Goal: Information Seeking & Learning: Learn about a topic

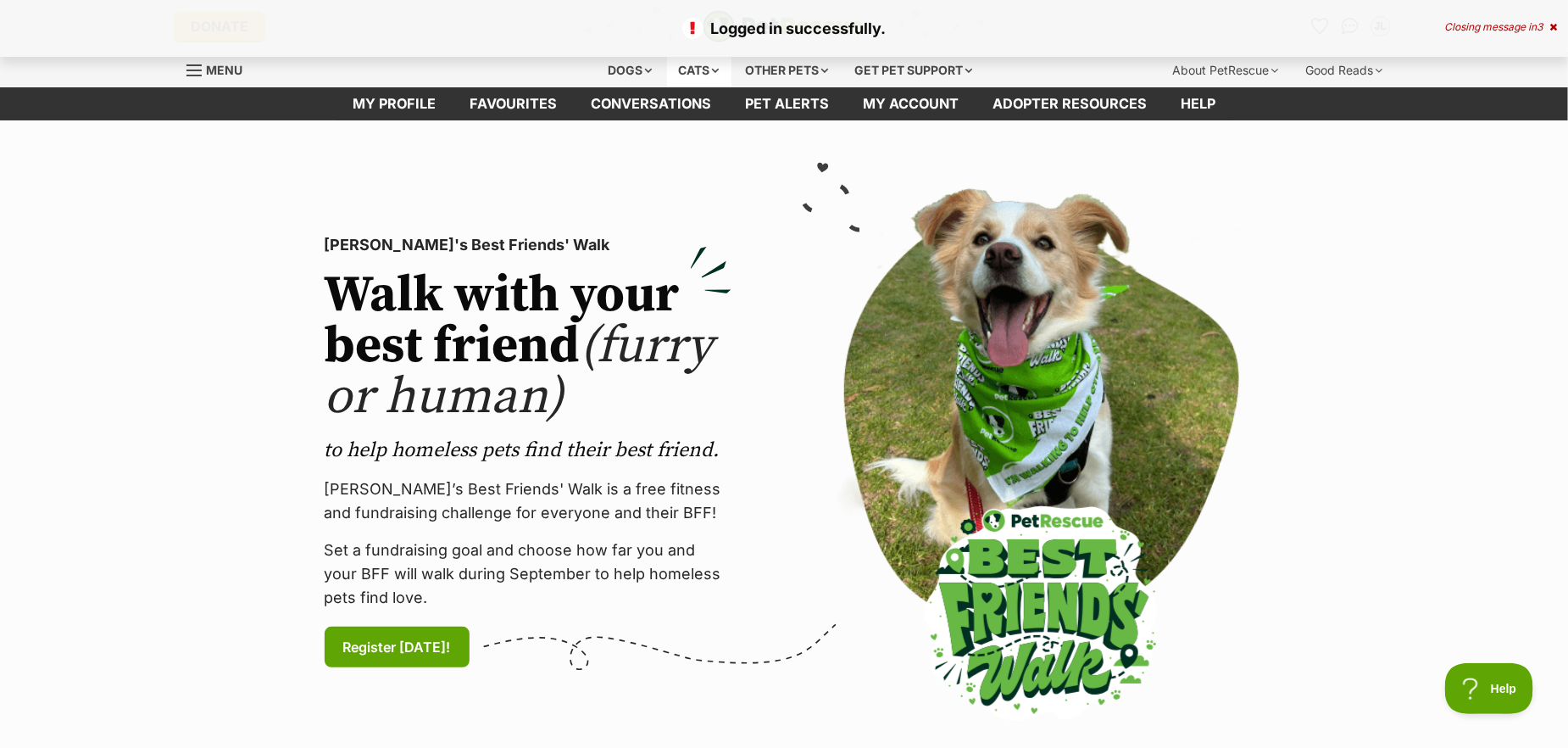
click at [703, 67] on div "Cats" at bounding box center [699, 70] width 64 height 34
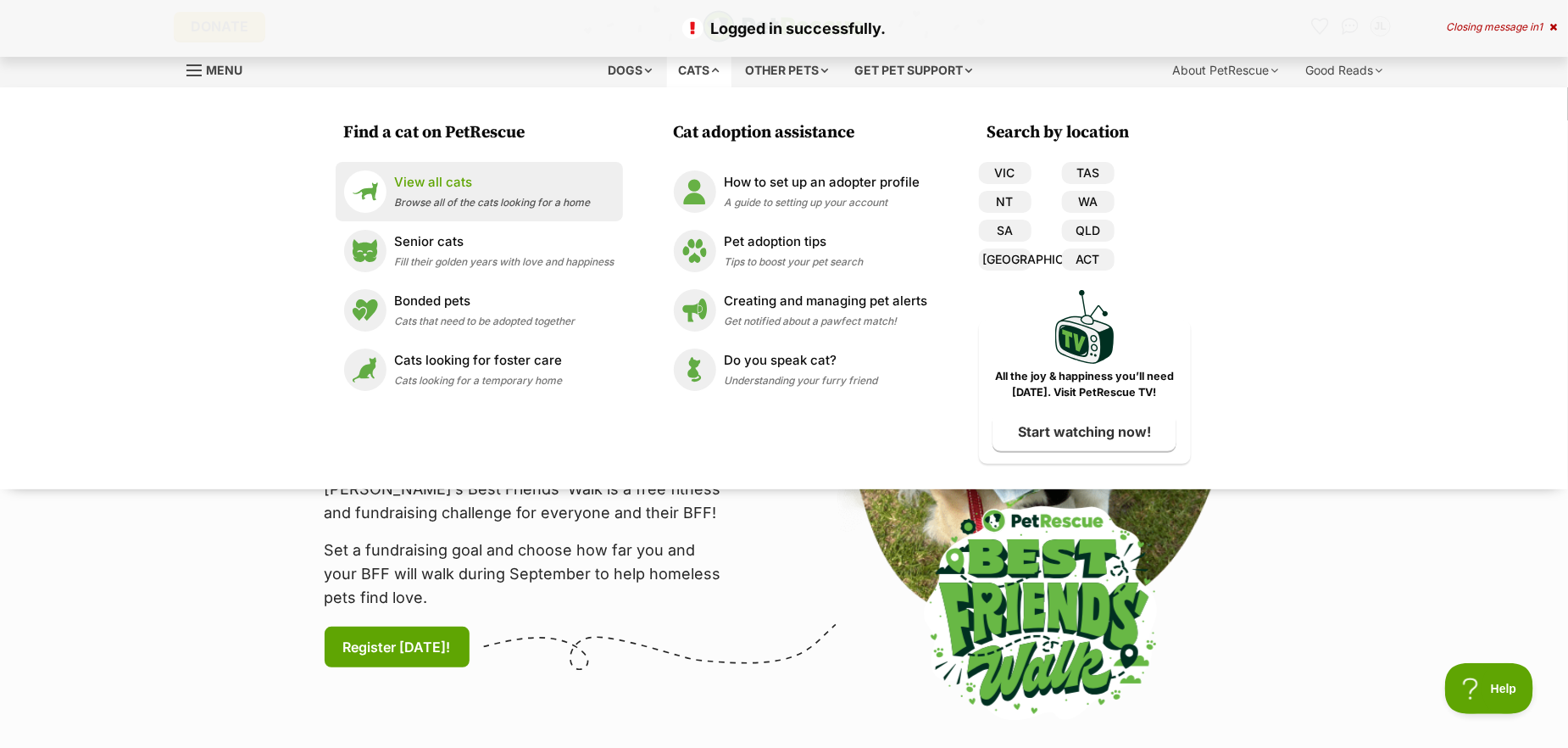
click at [405, 187] on p "View all cats" at bounding box center [493, 182] width 196 height 19
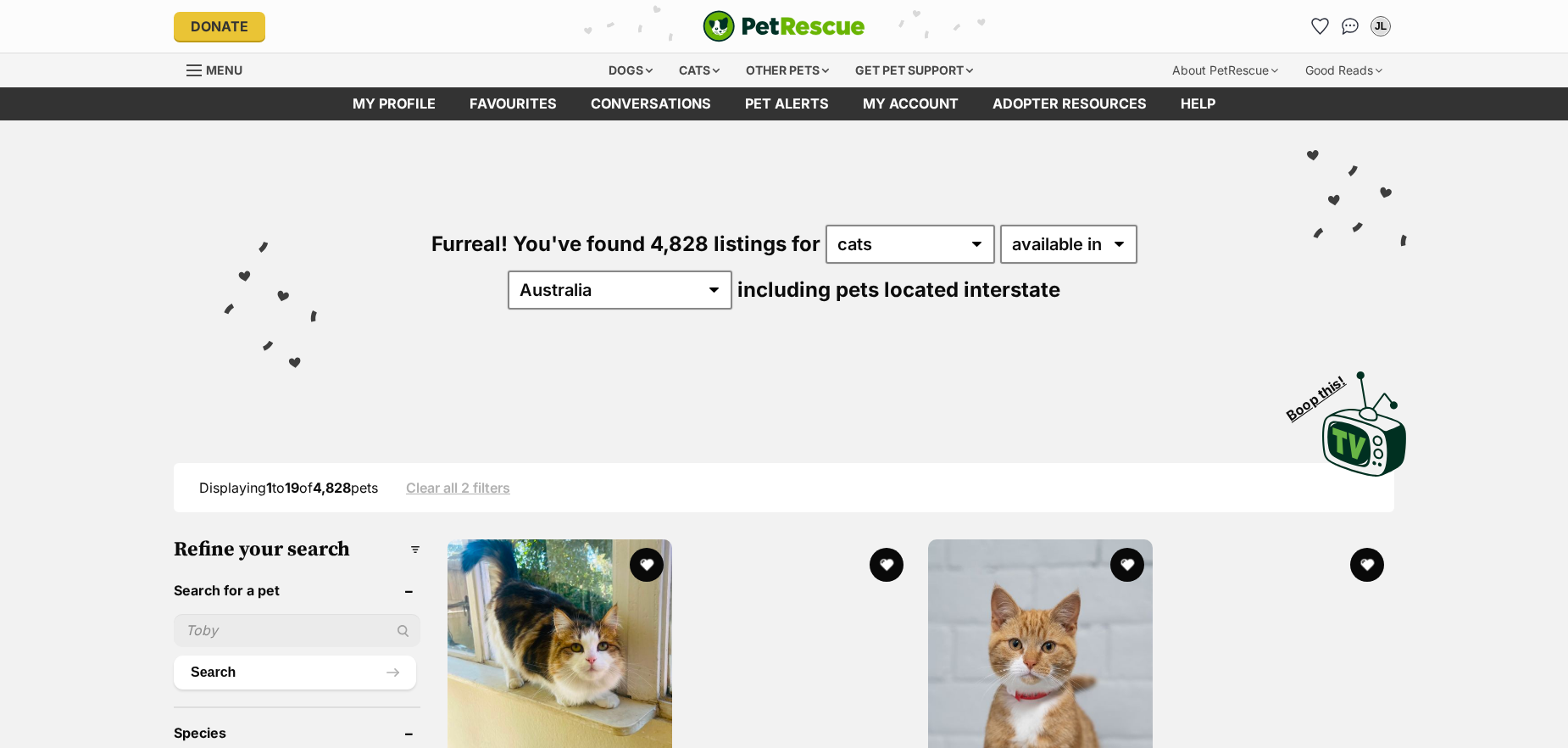
click at [1018, 245] on select "available in located in" at bounding box center [1069, 244] width 137 height 39
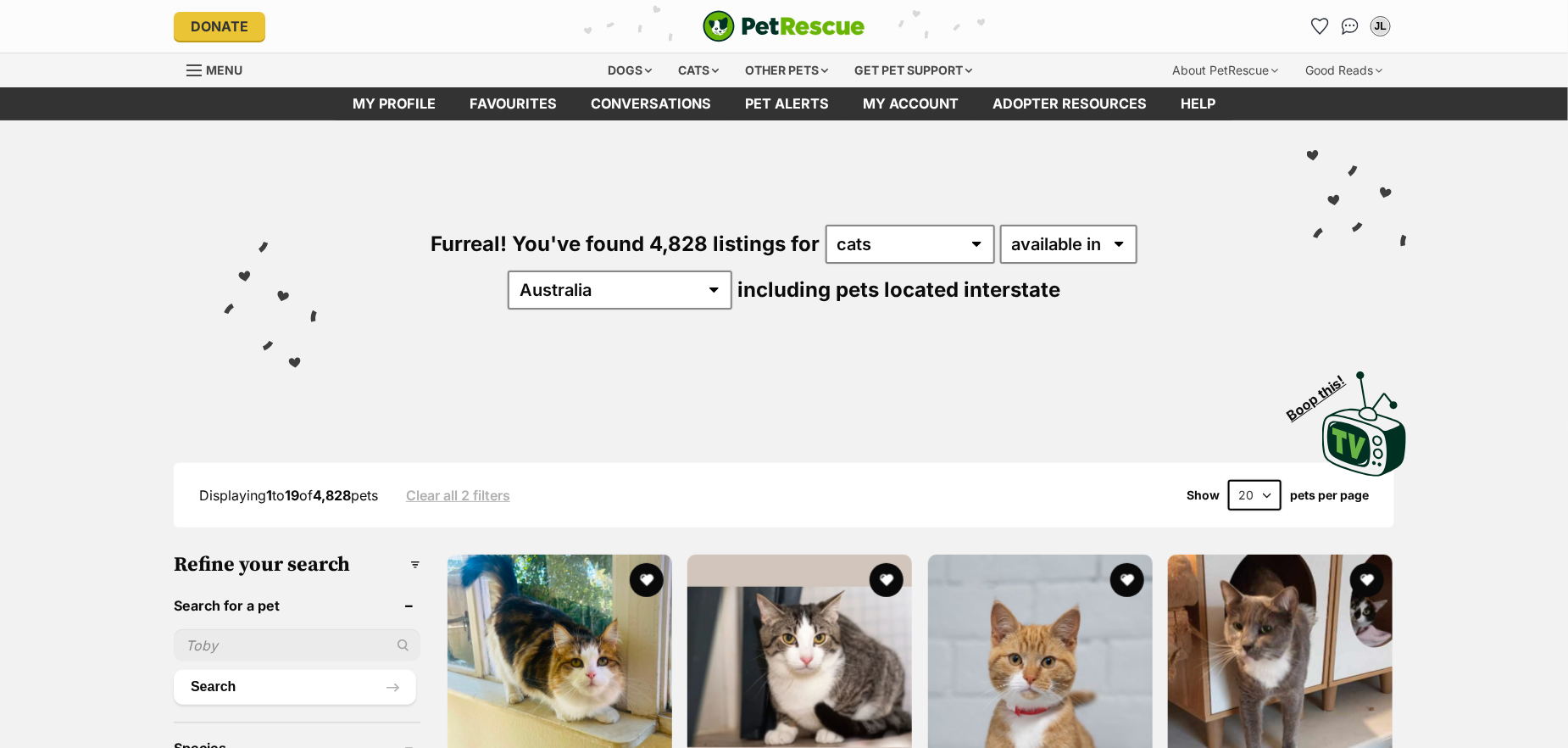
select select "disabled"
click at [1000, 225] on select "available in located in" at bounding box center [1069, 244] width 137 height 39
click at [733, 270] on select "Australia ACT NSW NT QLD SA TAS VIC WA" at bounding box center [620, 289] width 225 height 39
select select "VIC"
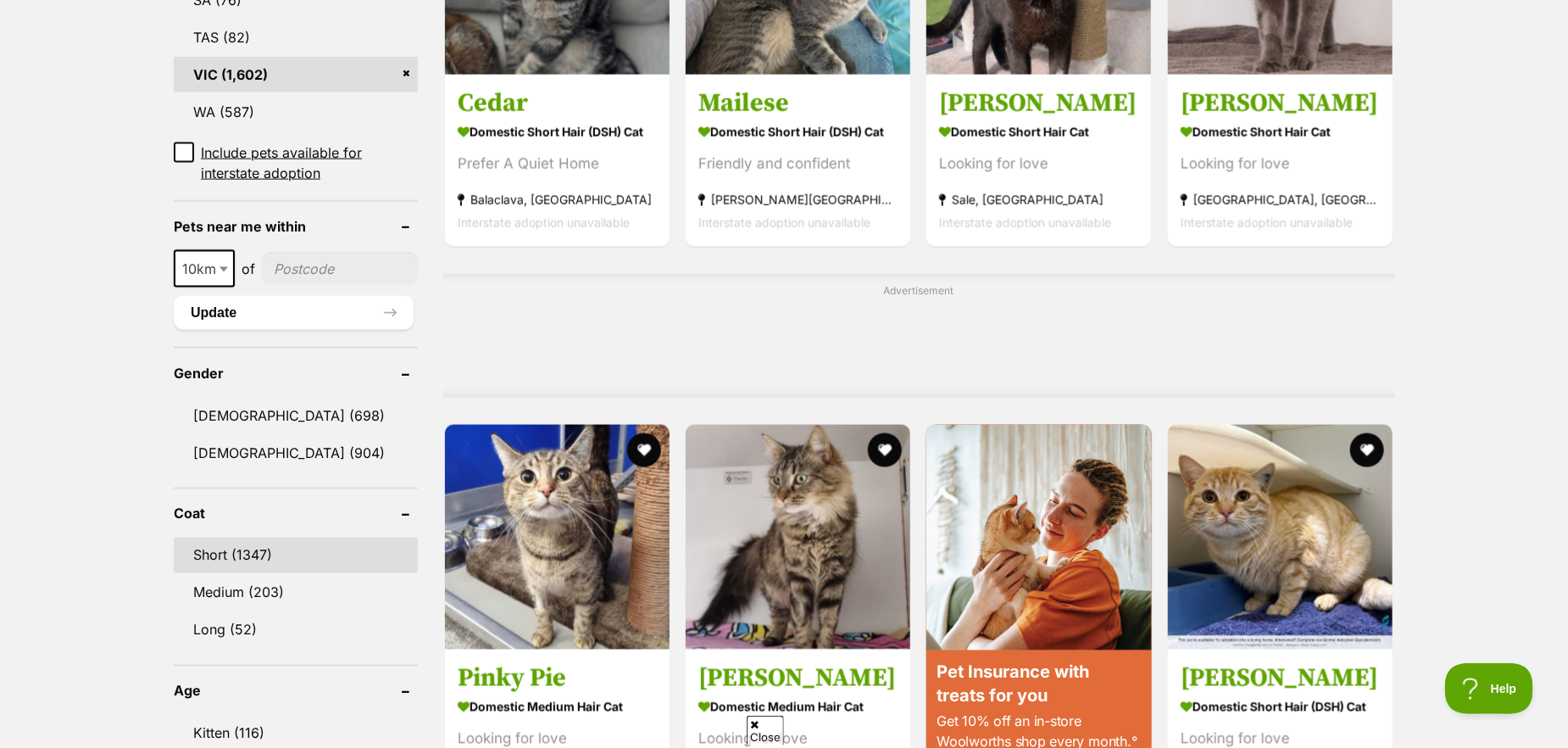
click at [212, 538] on link "Short (1347)" at bounding box center [295, 555] width 244 height 36
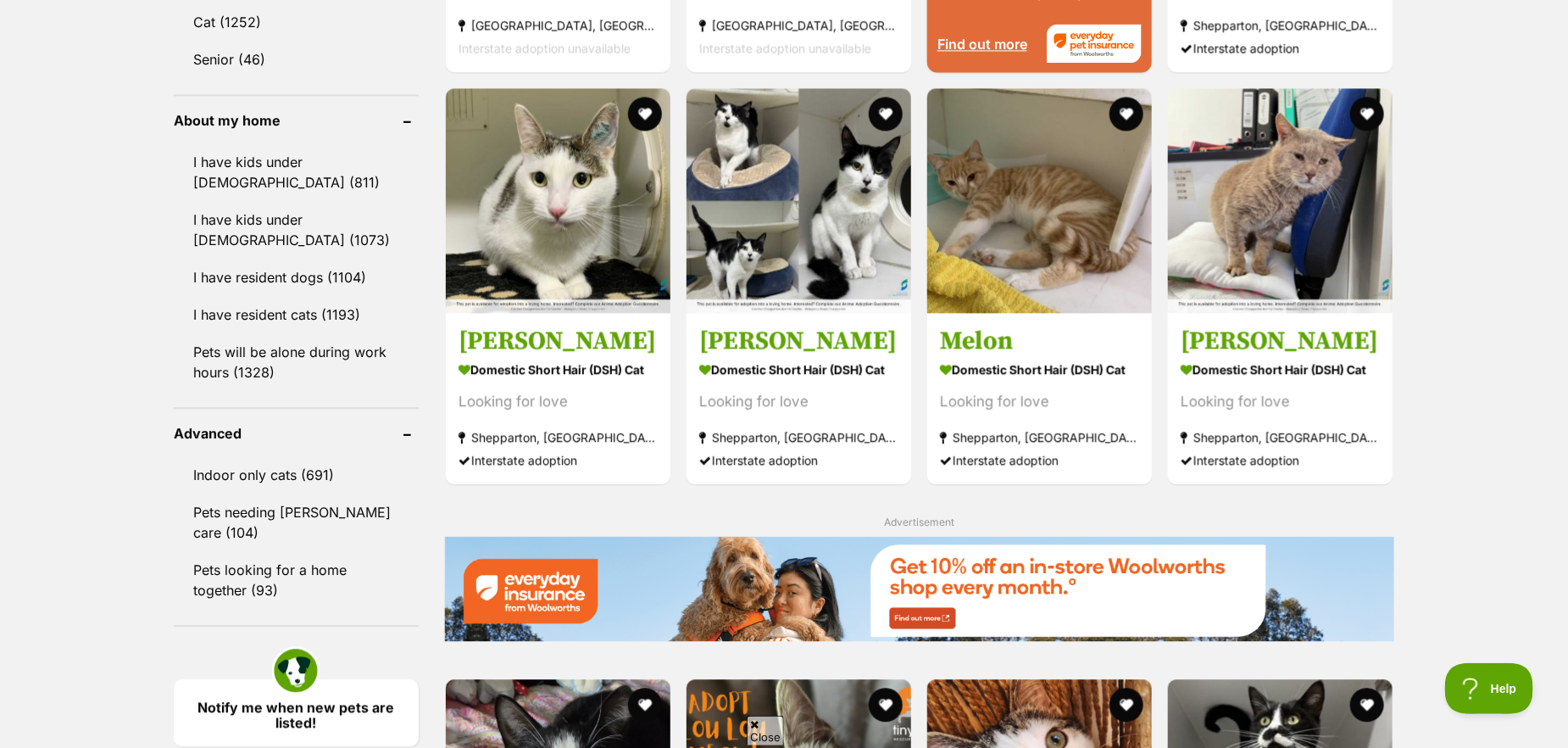
scroll to position [1866, 0]
click at [273, 170] on link "I have kids under 5 years old (811)" at bounding box center [296, 172] width 245 height 56
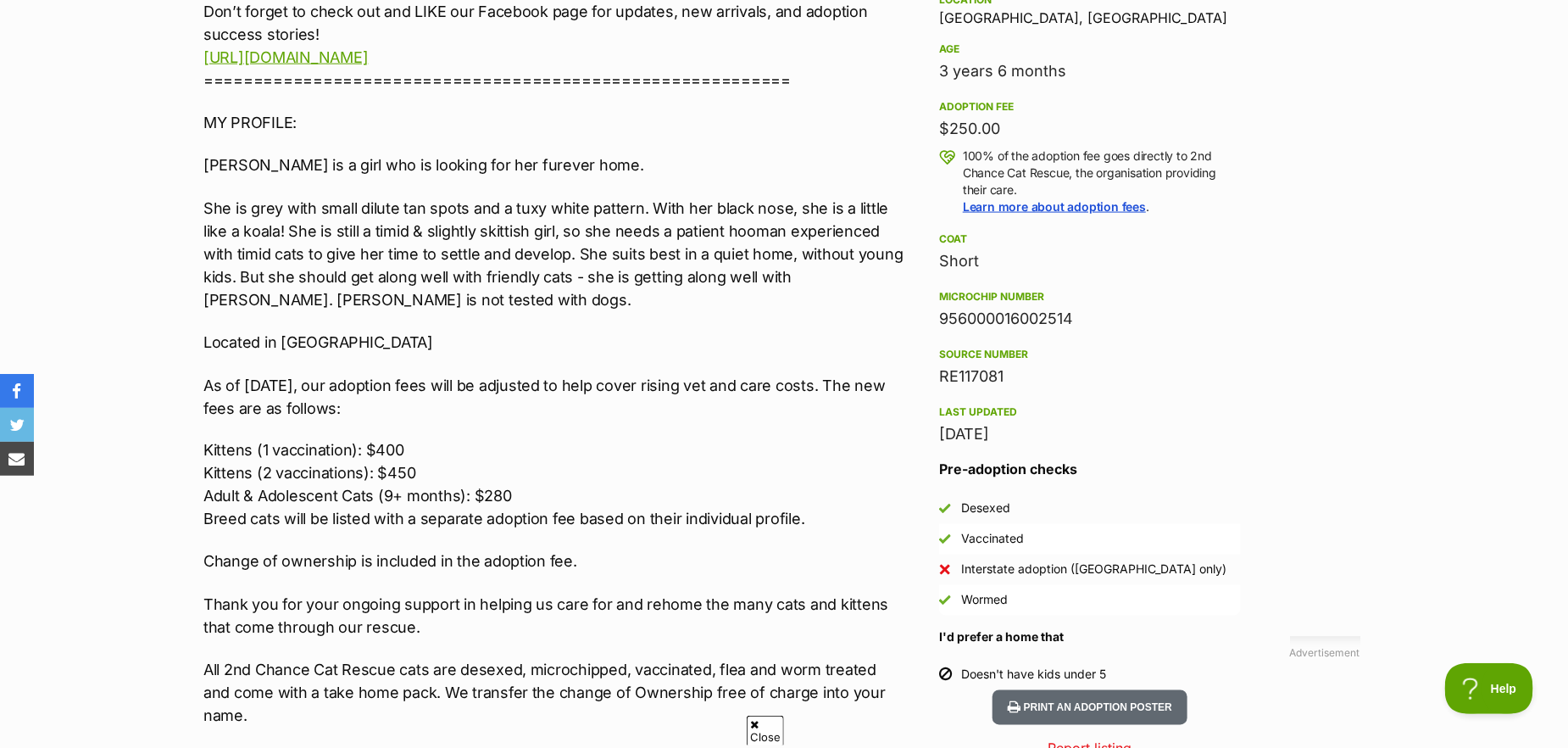
scroll to position [1273, 0]
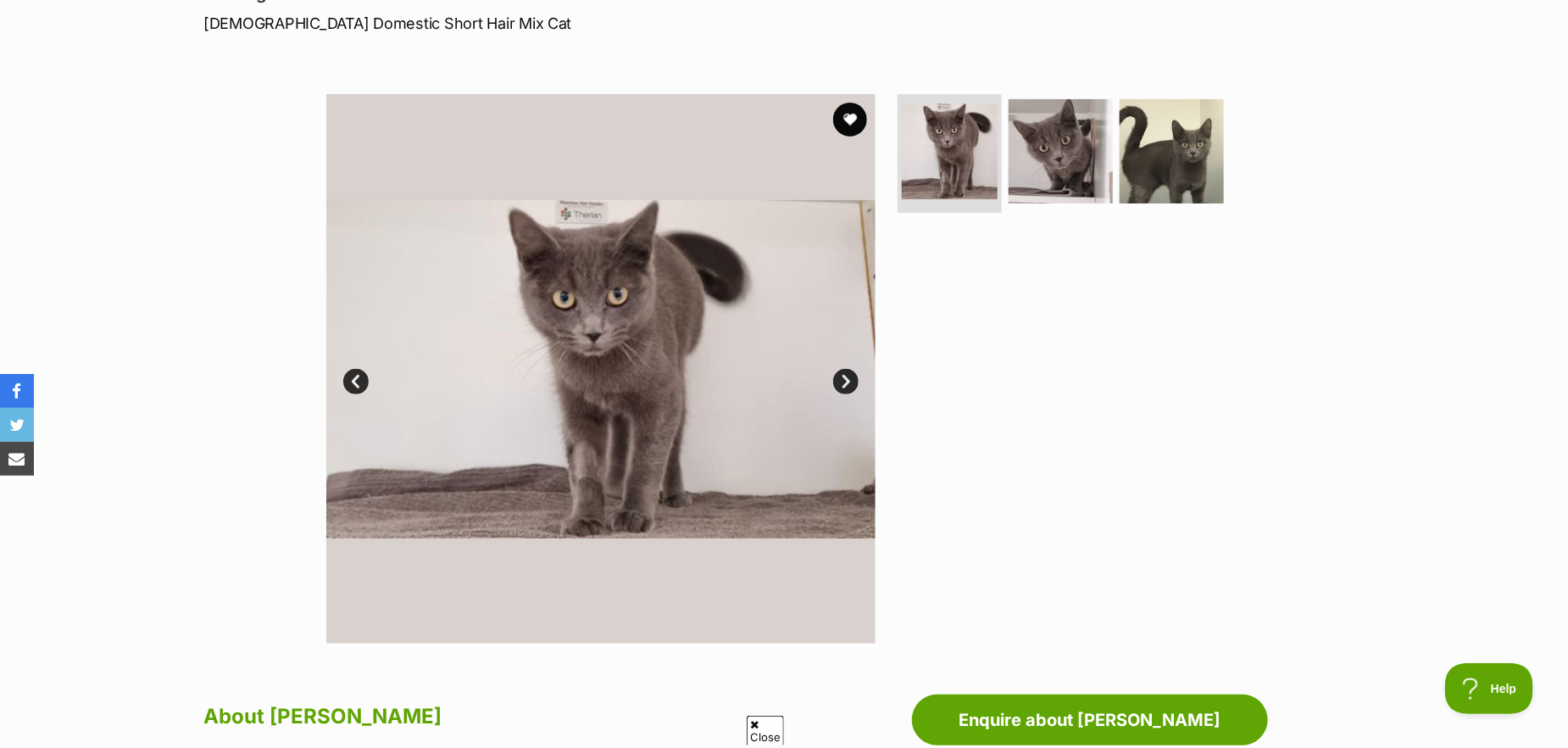
scroll to position [255, 0]
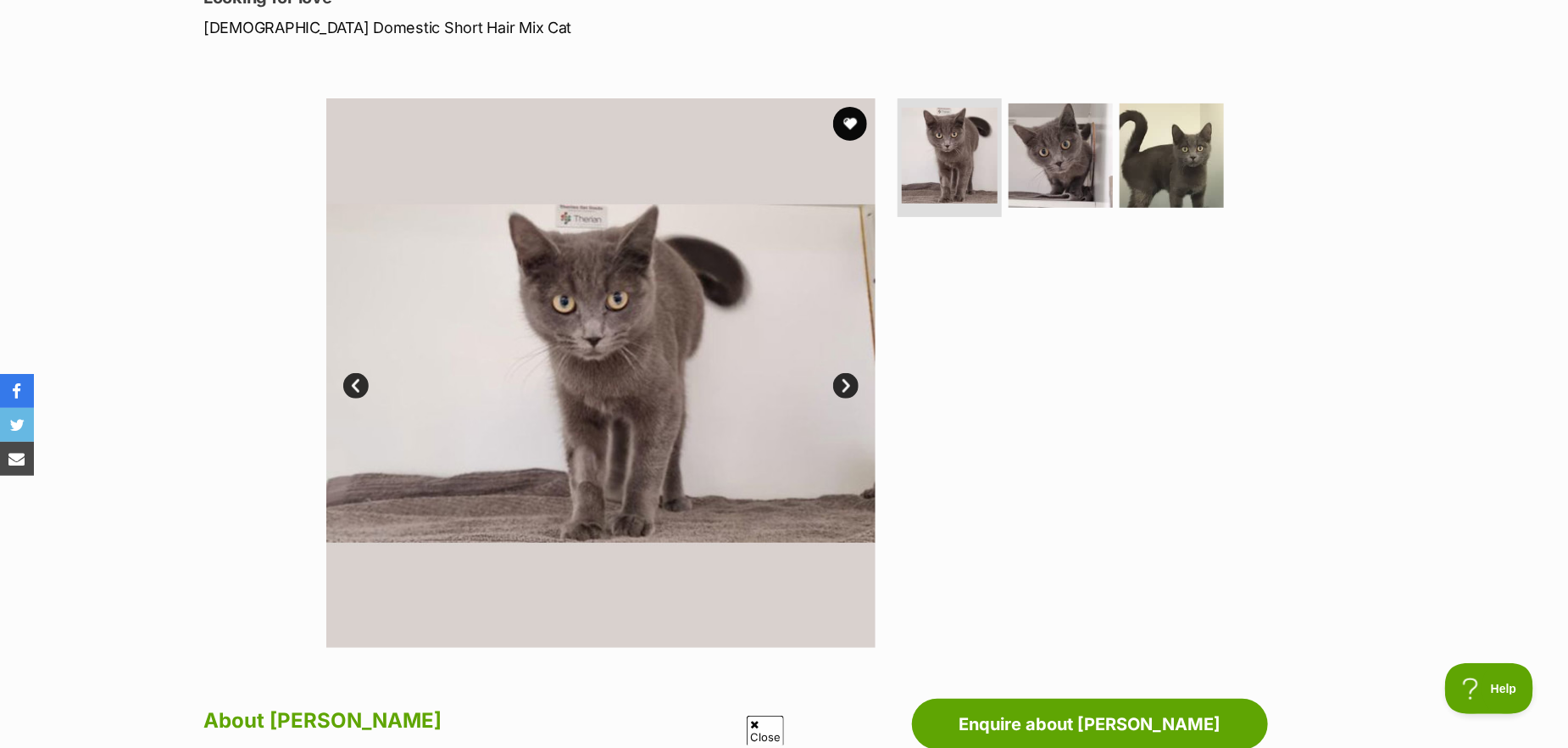
click at [850, 384] on link "Next" at bounding box center [846, 386] width 25 height 25
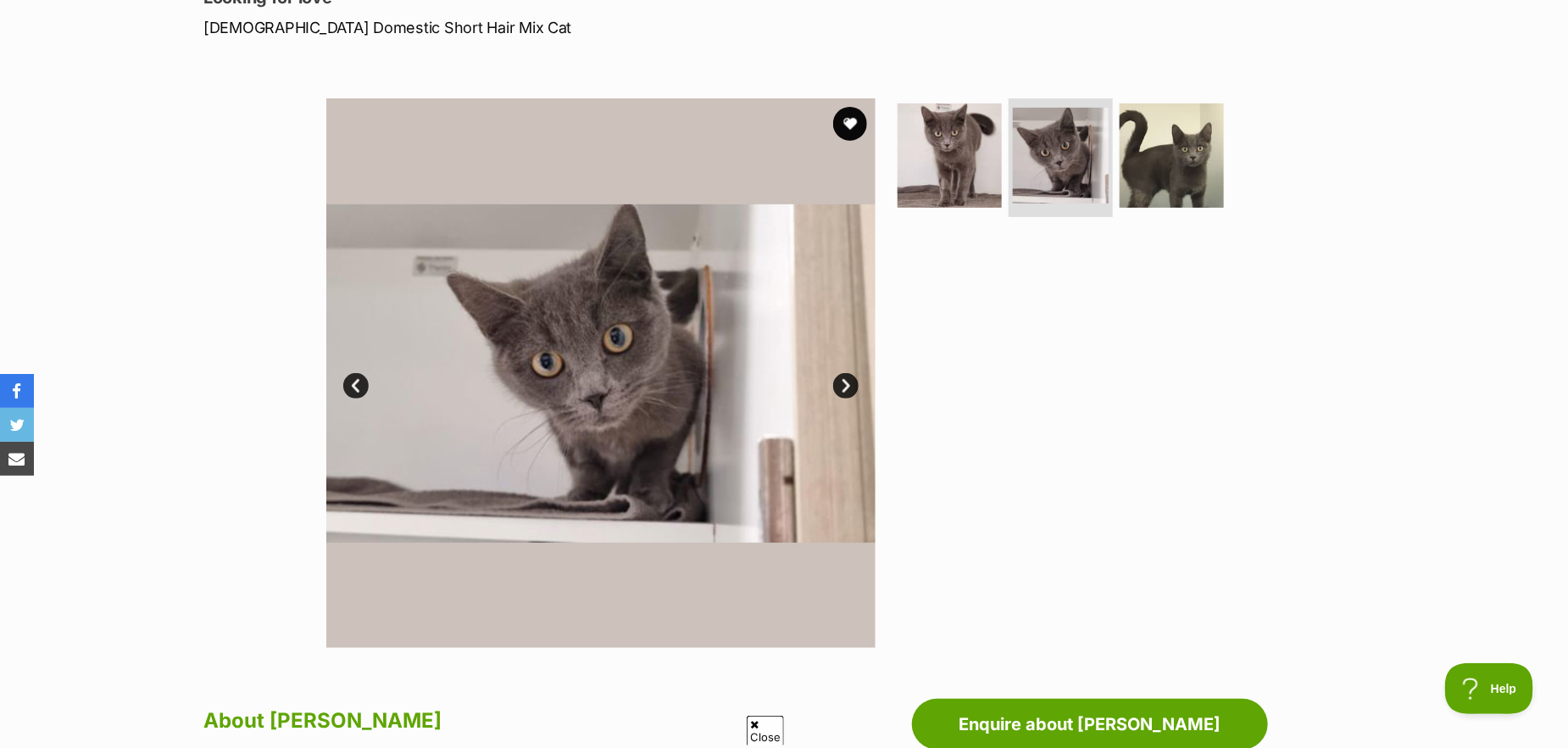
click at [850, 384] on link "Next" at bounding box center [846, 386] width 25 height 25
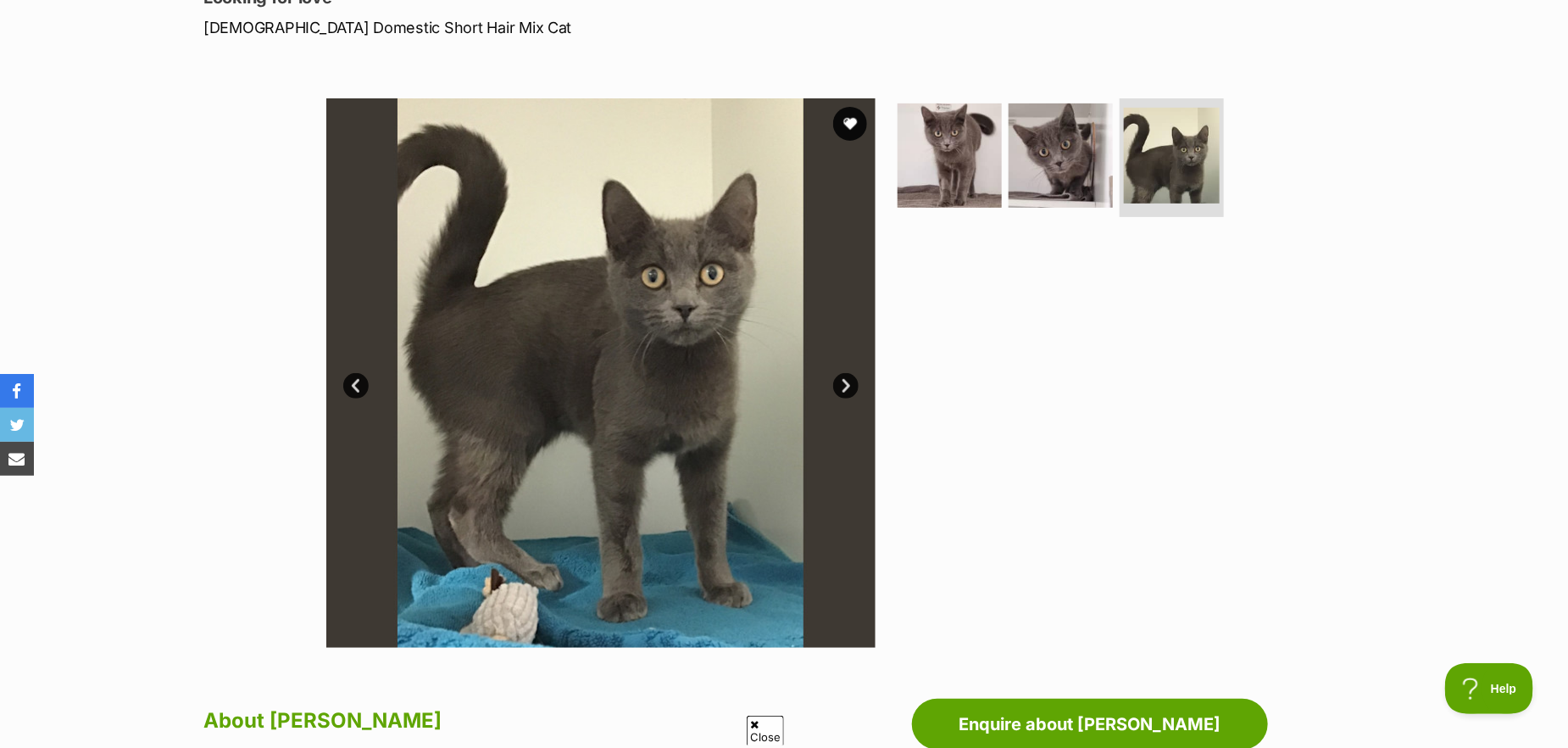
click at [850, 384] on link "Next" at bounding box center [846, 386] width 25 height 25
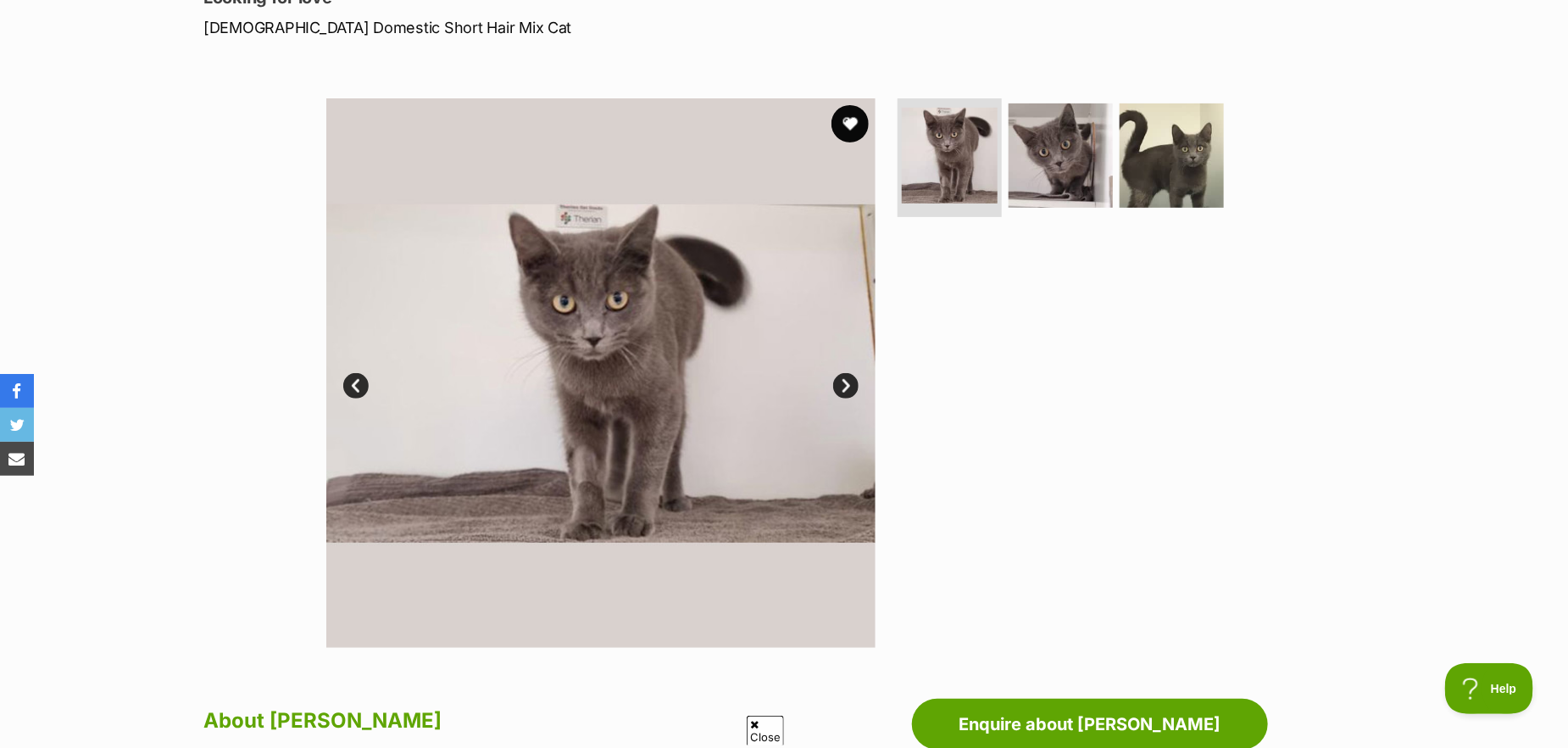
click at [852, 125] on button "favourite" at bounding box center [850, 123] width 37 height 37
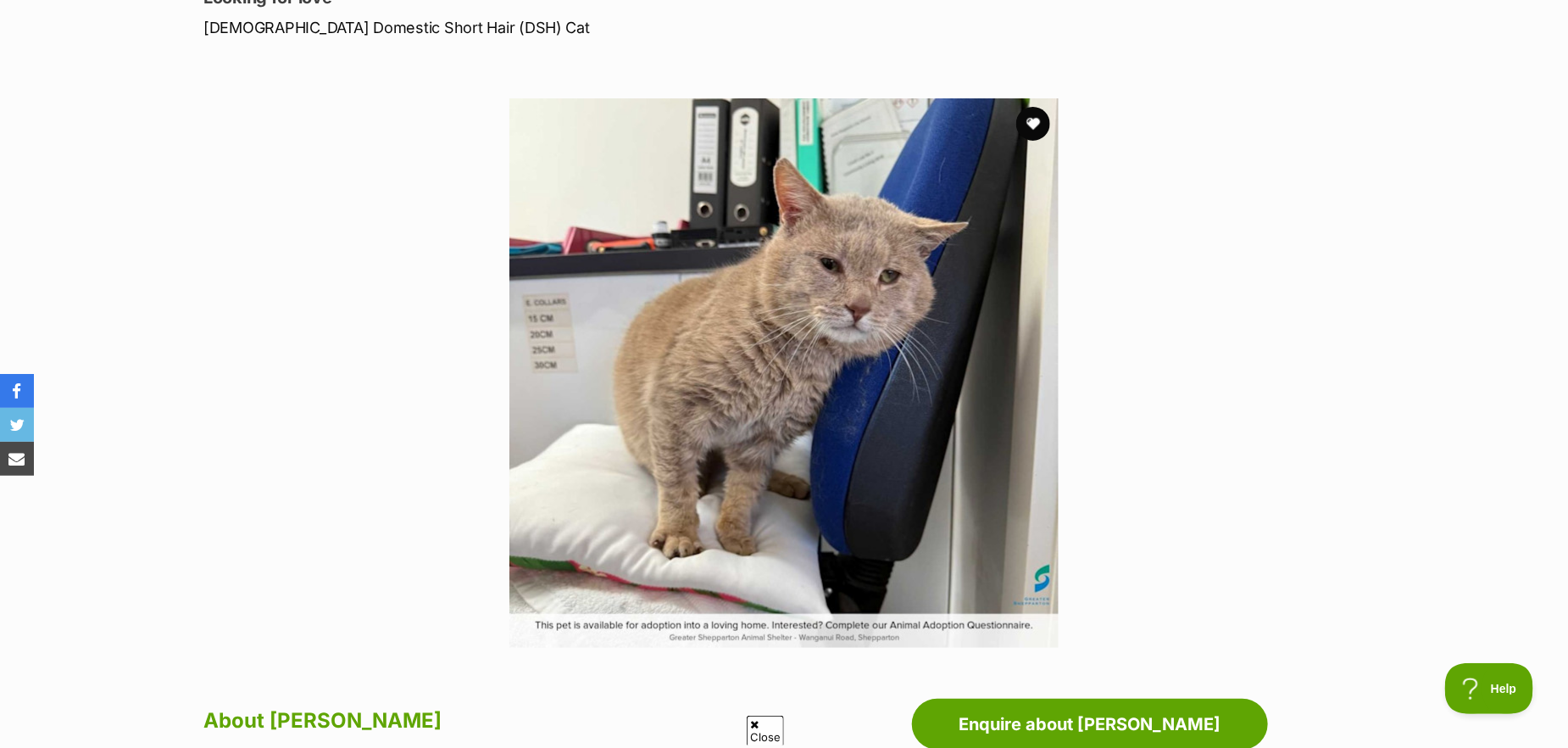
scroll to position [848, 0]
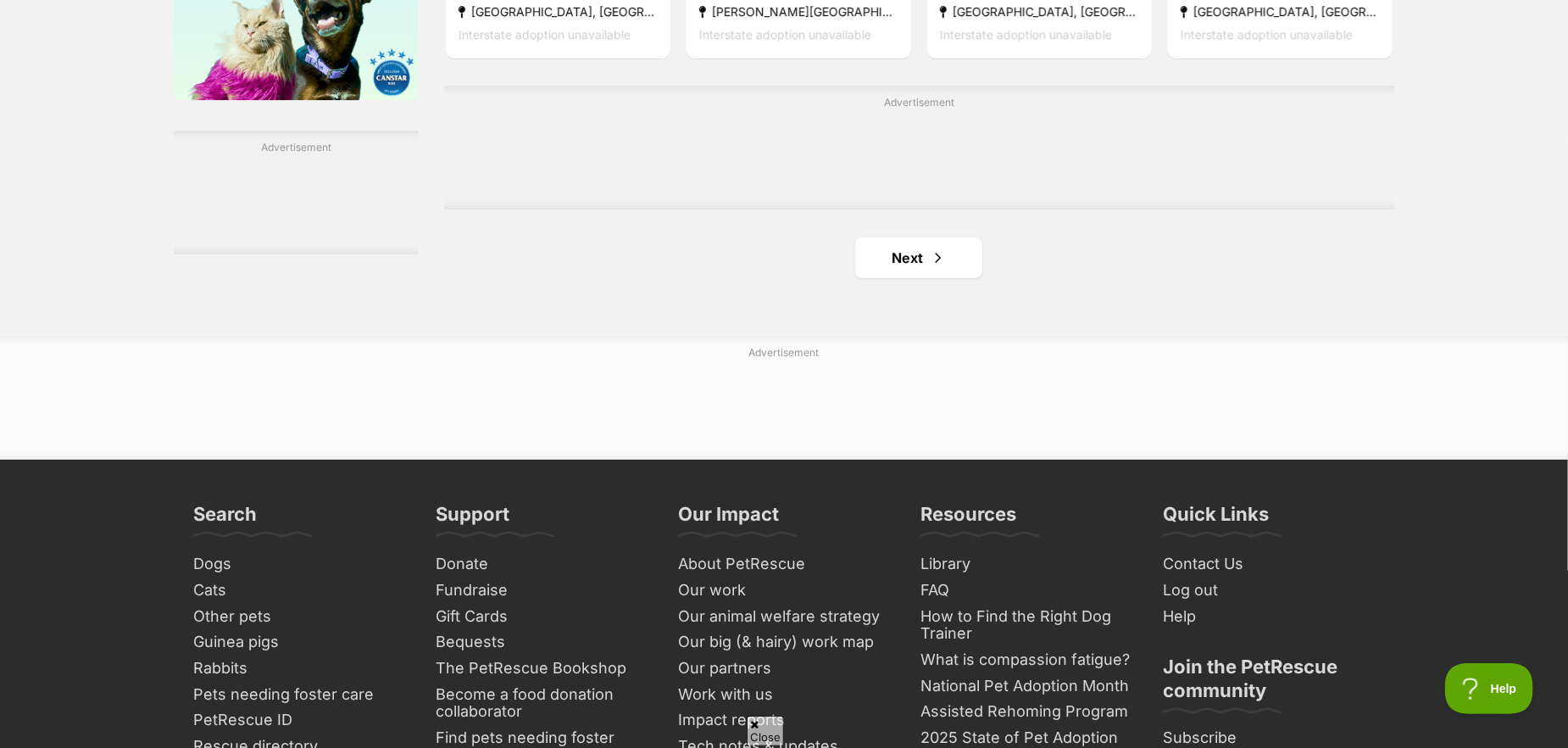
scroll to position [2884, 0]
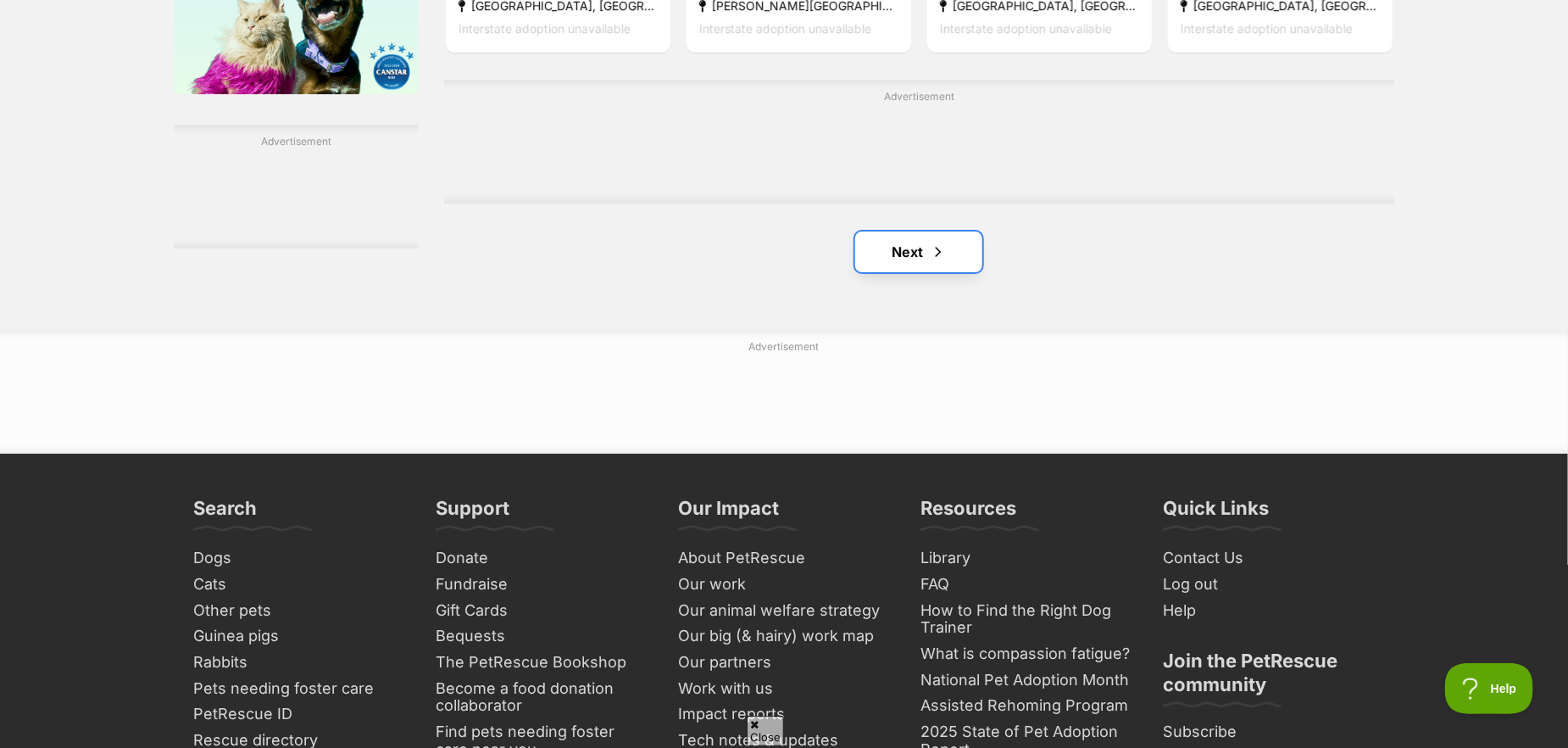
click at [922, 256] on link "Next" at bounding box center [919, 252] width 127 height 41
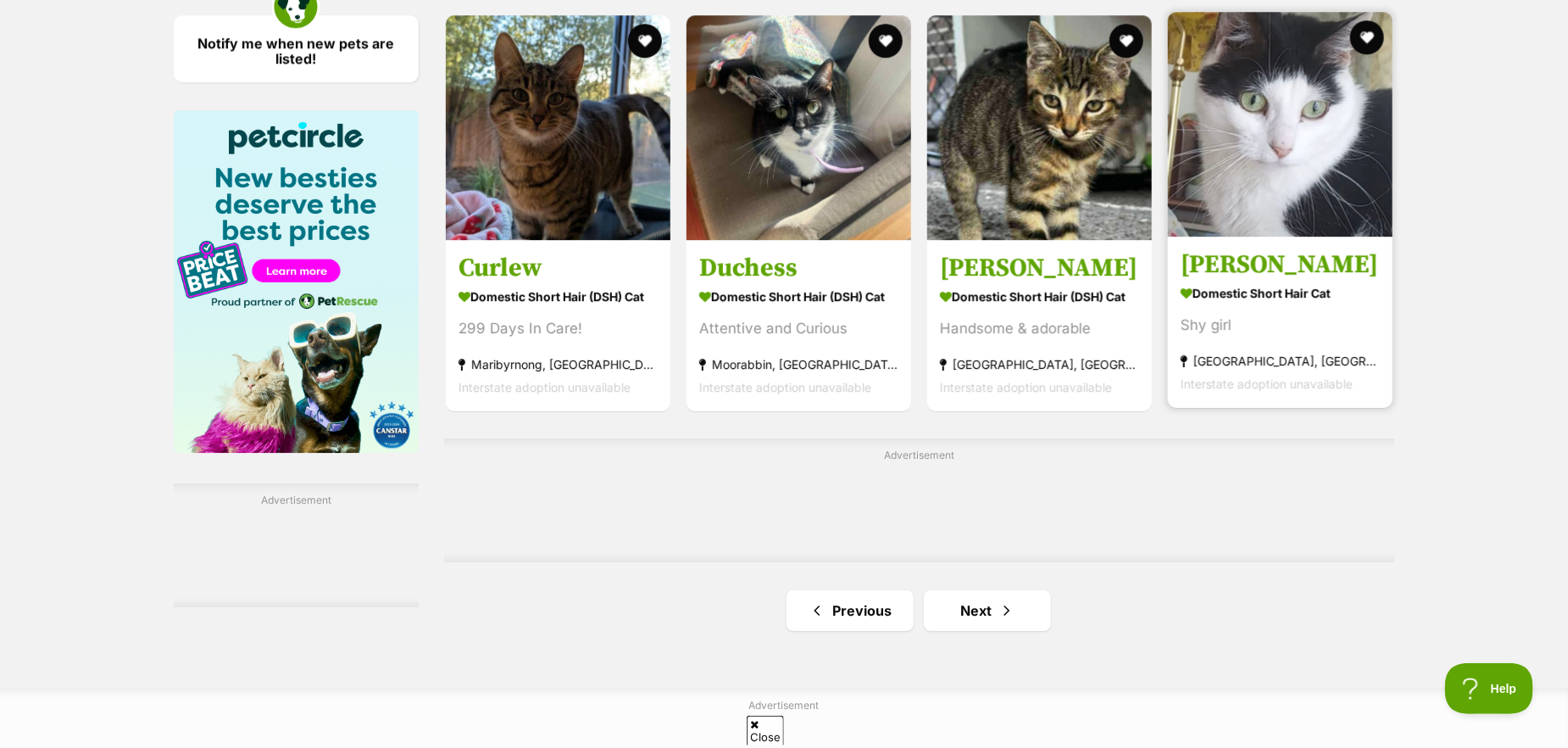
scroll to position [2545, 0]
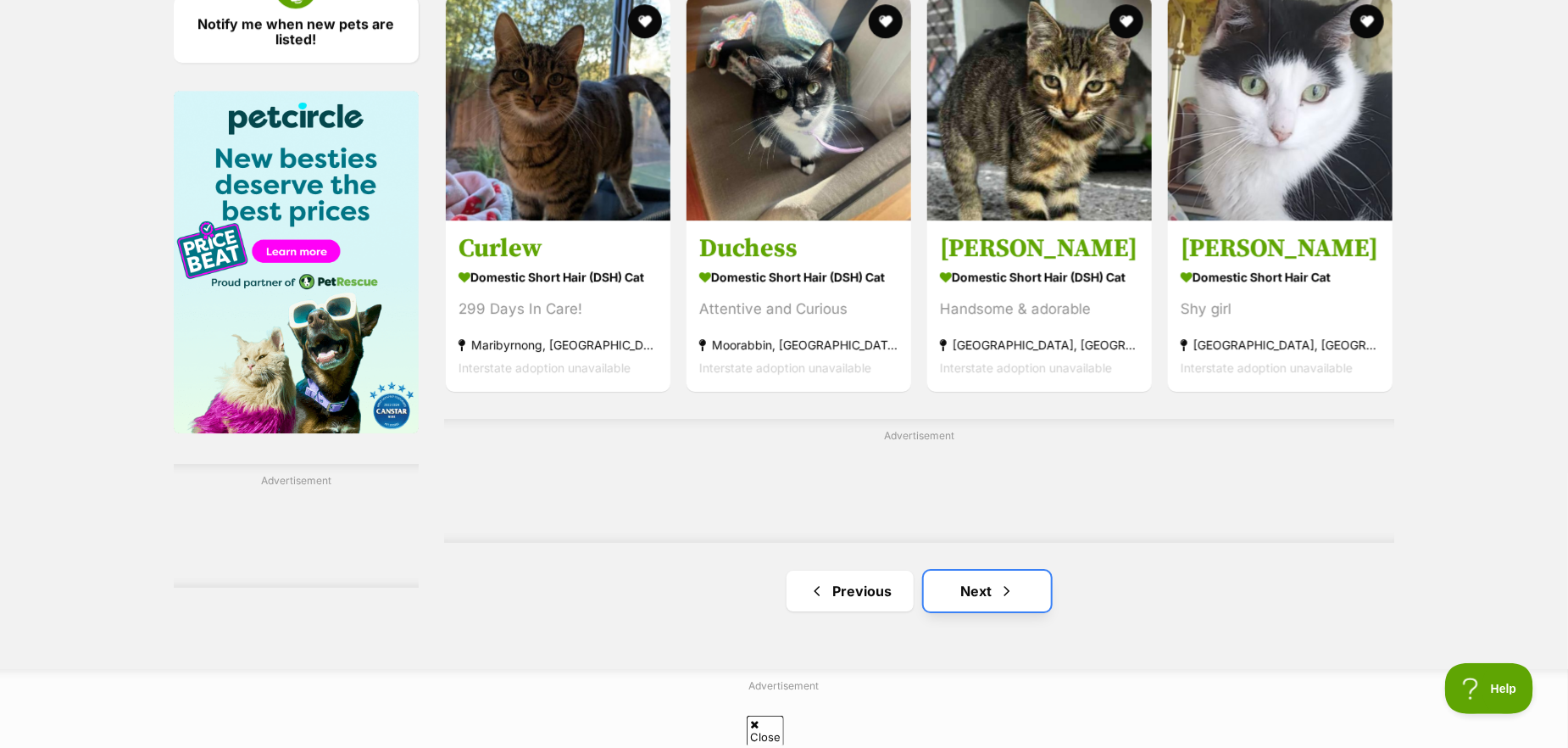
click at [983, 588] on link "Next" at bounding box center [987, 591] width 127 height 41
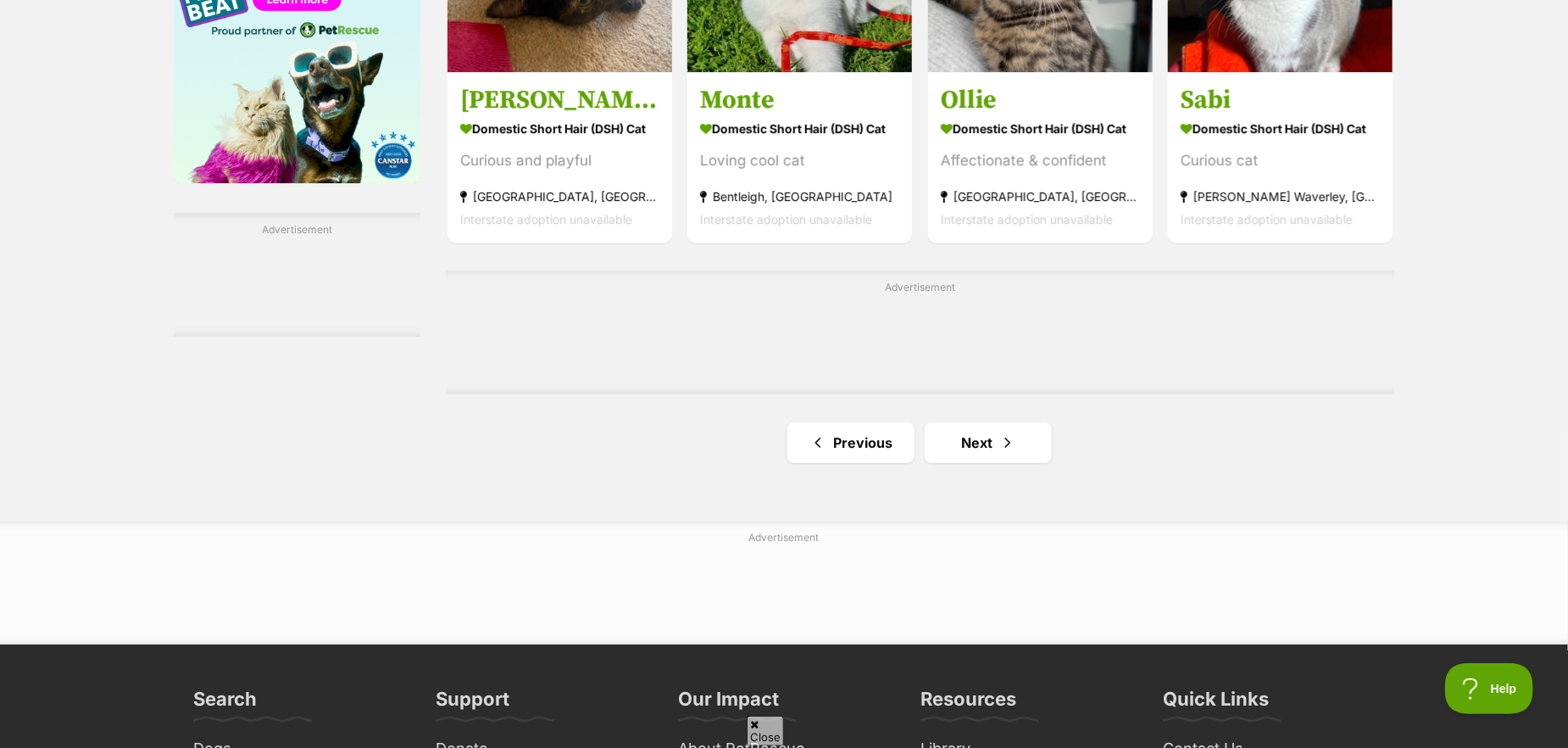
scroll to position [2884, 0]
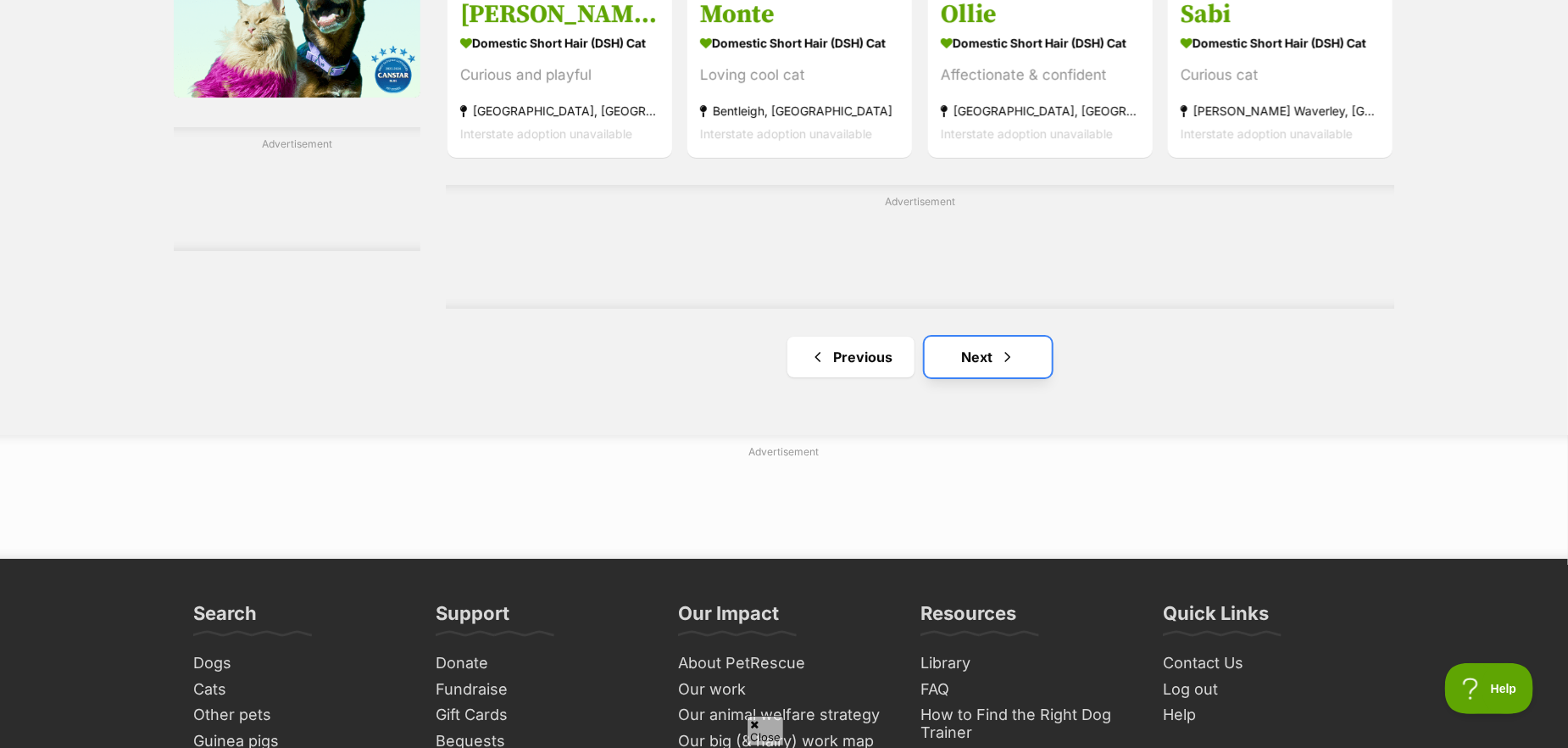
drag, startPoint x: 1026, startPoint y: 360, endPoint x: 971, endPoint y: 365, distance: 55.2
click at [1025, 360] on link "Next" at bounding box center [988, 357] width 127 height 41
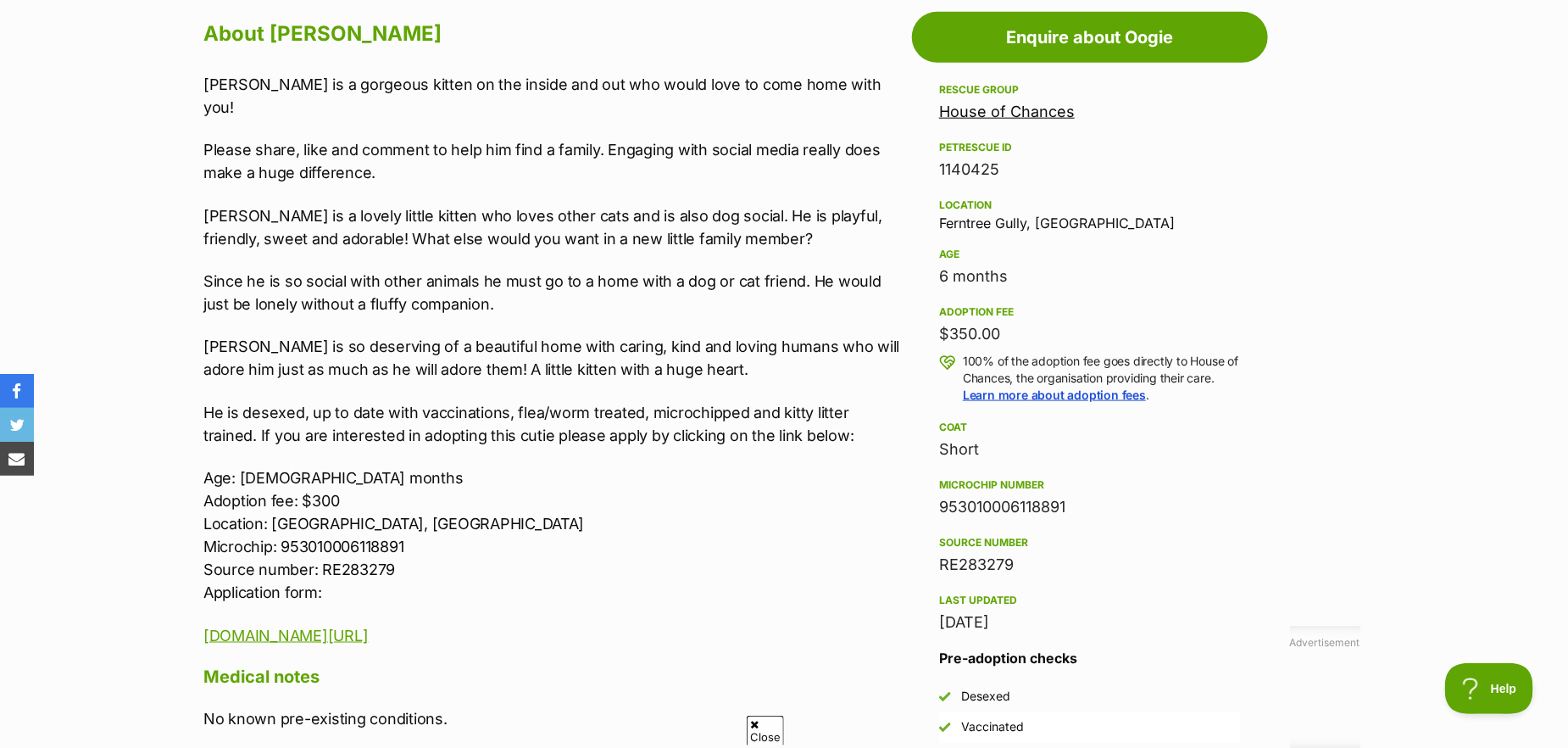
scroll to position [933, 0]
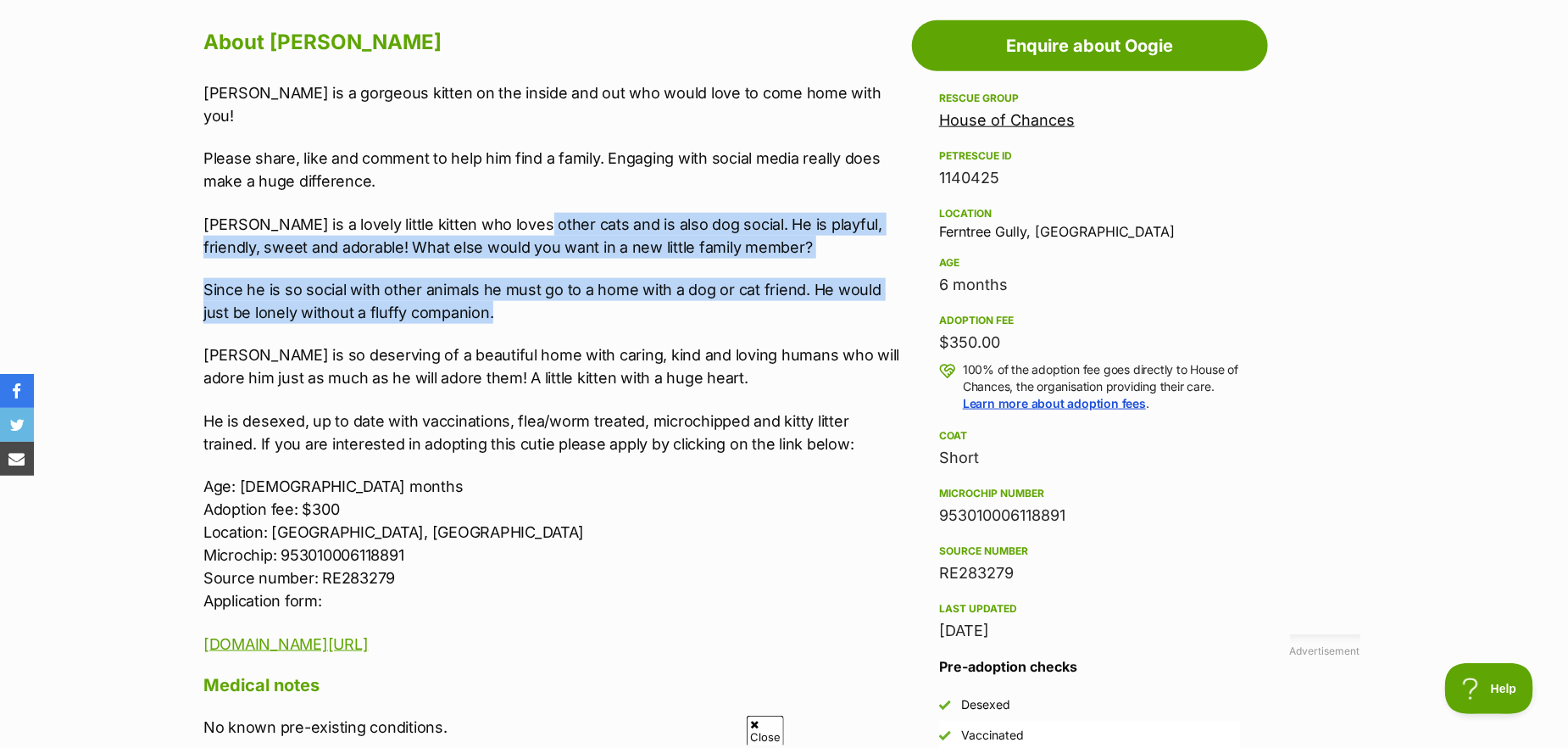
drag, startPoint x: 521, startPoint y: 198, endPoint x: 809, endPoint y: 301, distance: 305.9
click at [809, 301] on div "[PERSON_NAME] is a gorgeous kitten on the inside and out who would love to come…" at bounding box center [553, 368] width 701 height 574
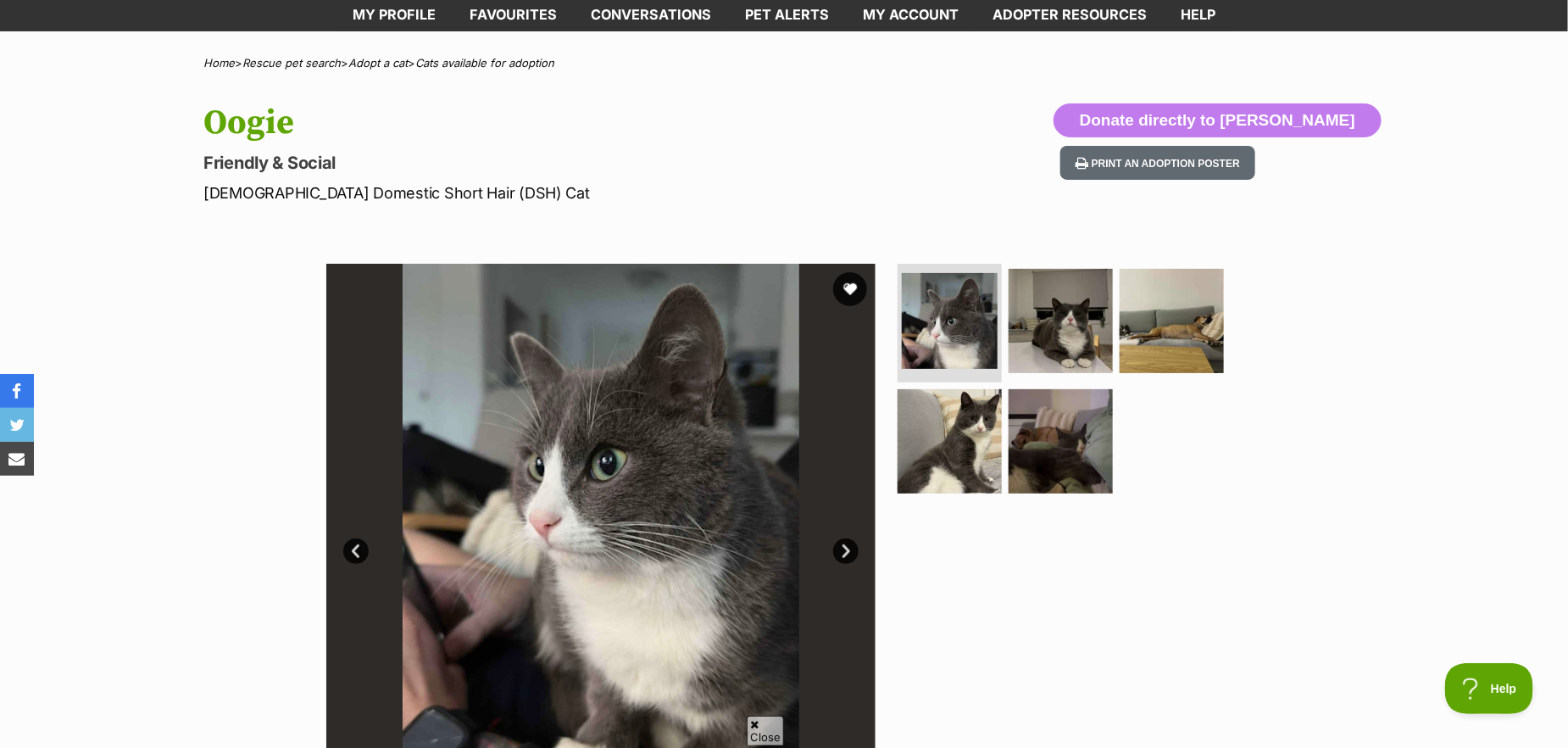
scroll to position [255, 0]
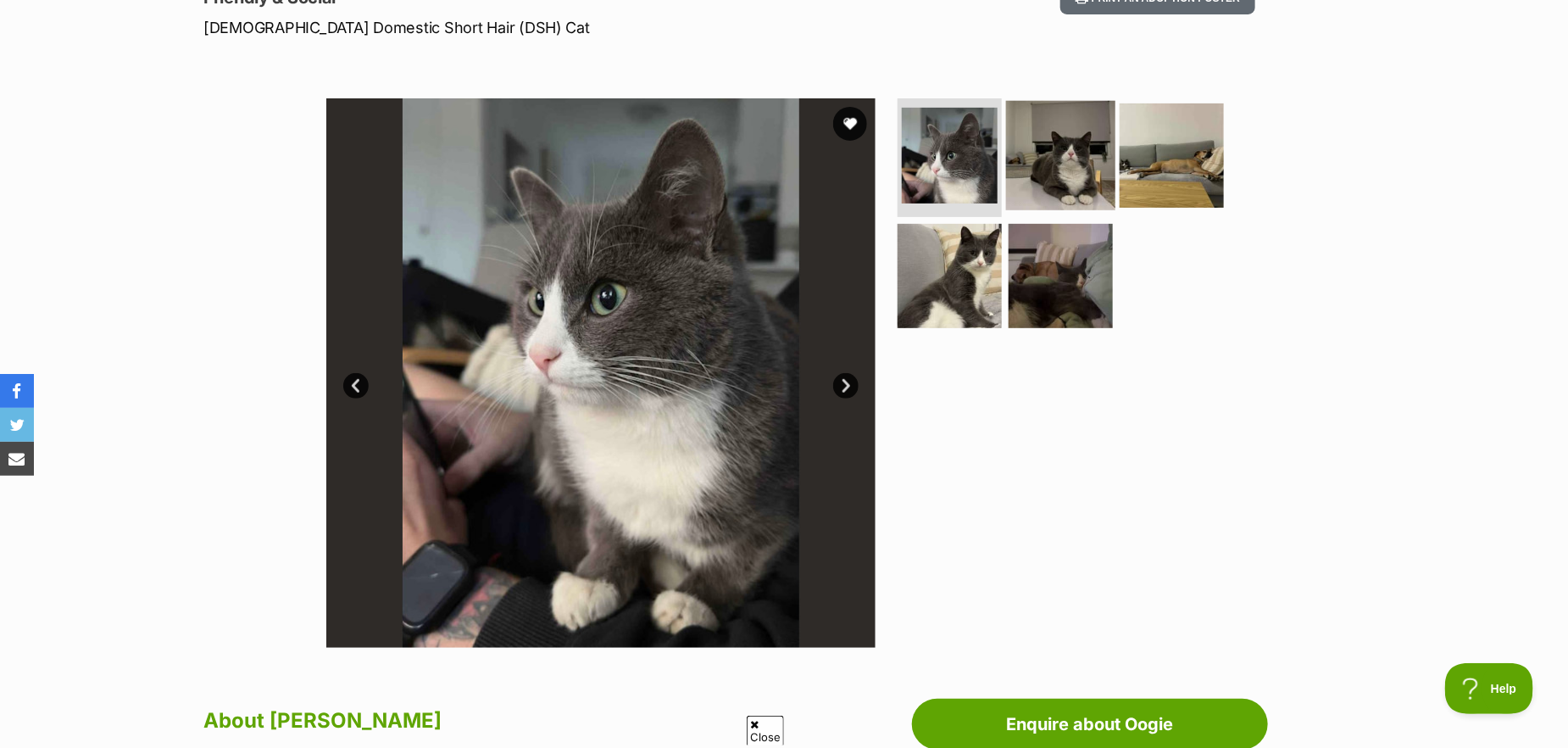
click at [1075, 150] on img at bounding box center [1061, 156] width 109 height 109
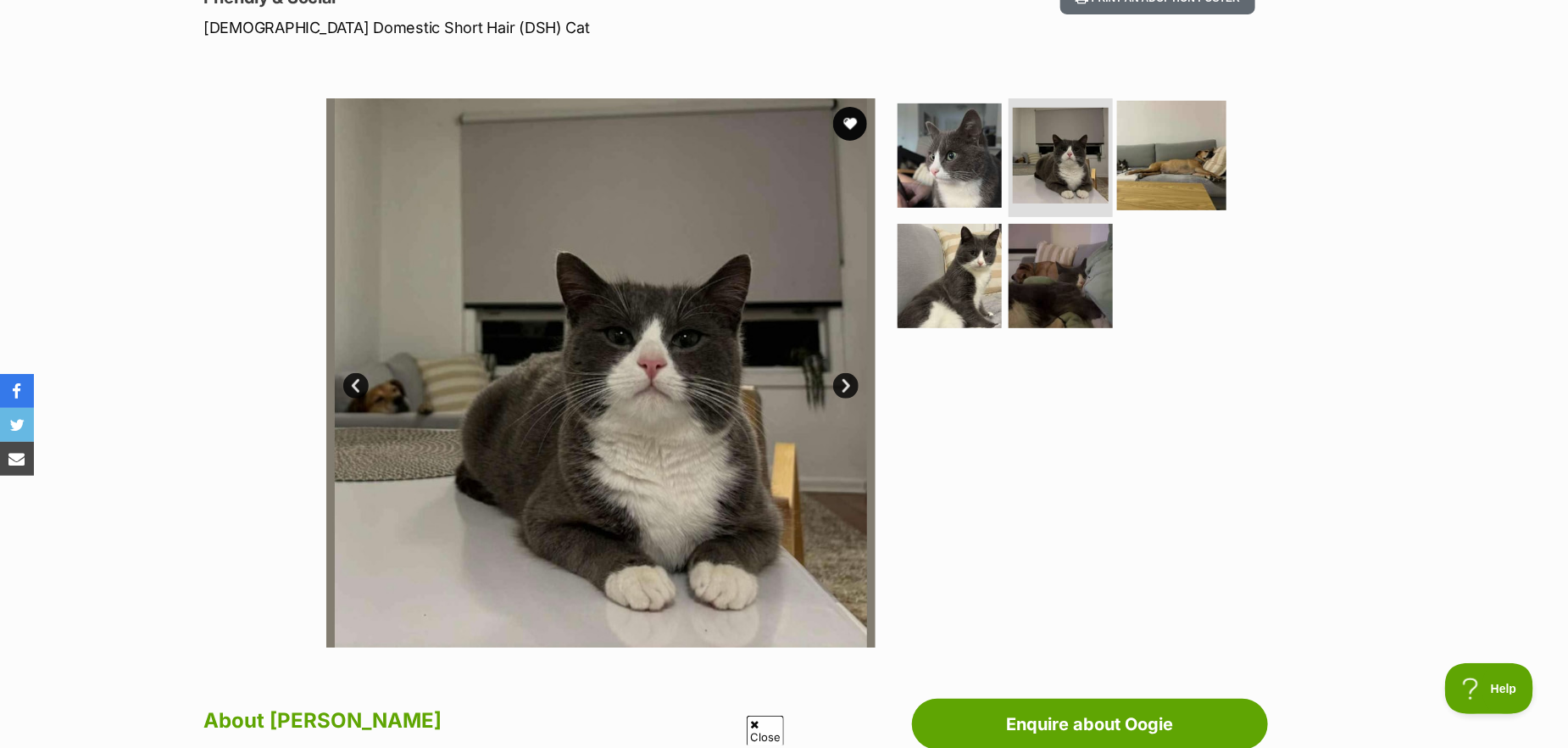
click at [1164, 182] on img at bounding box center [1172, 156] width 109 height 109
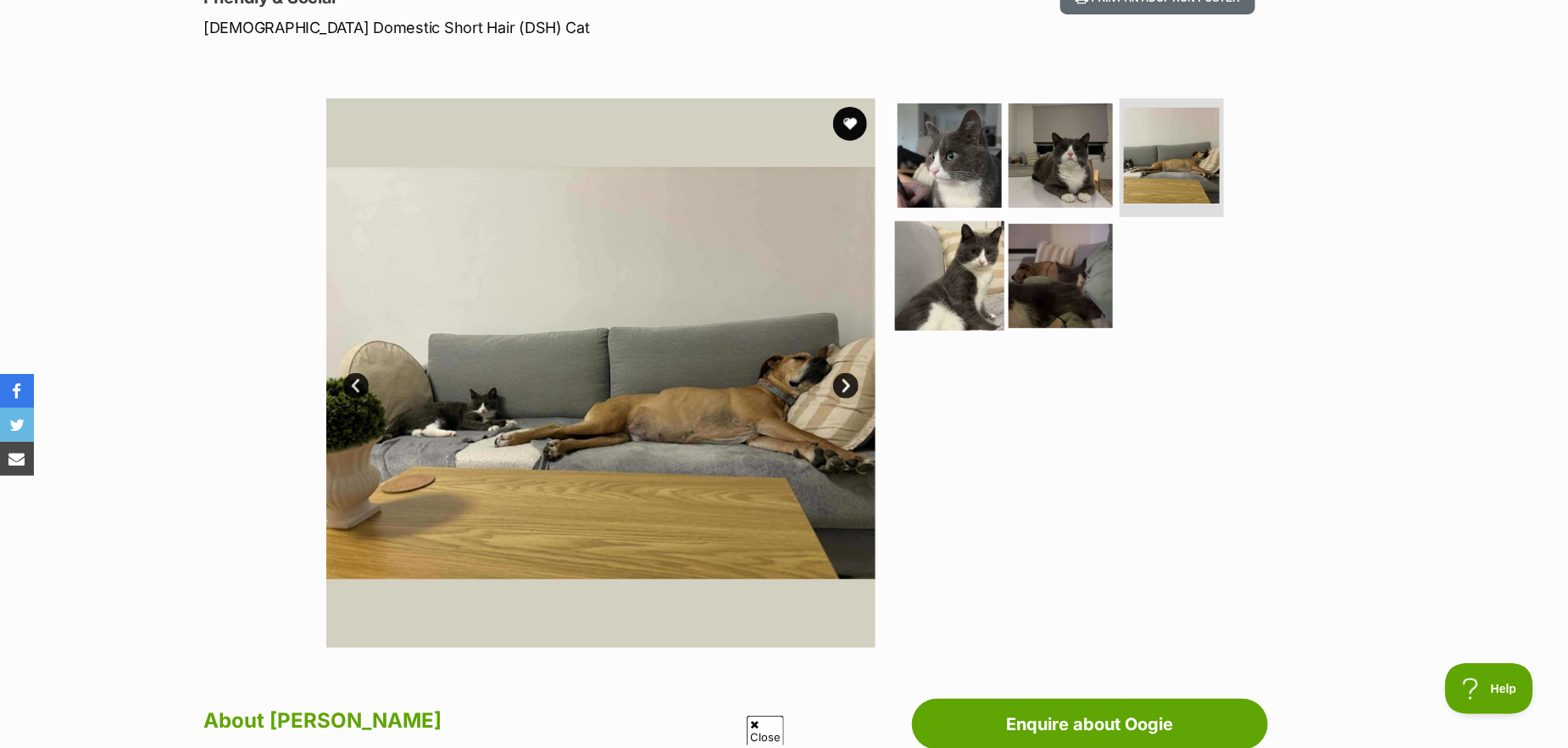
click at [960, 294] on img at bounding box center [950, 275] width 109 height 109
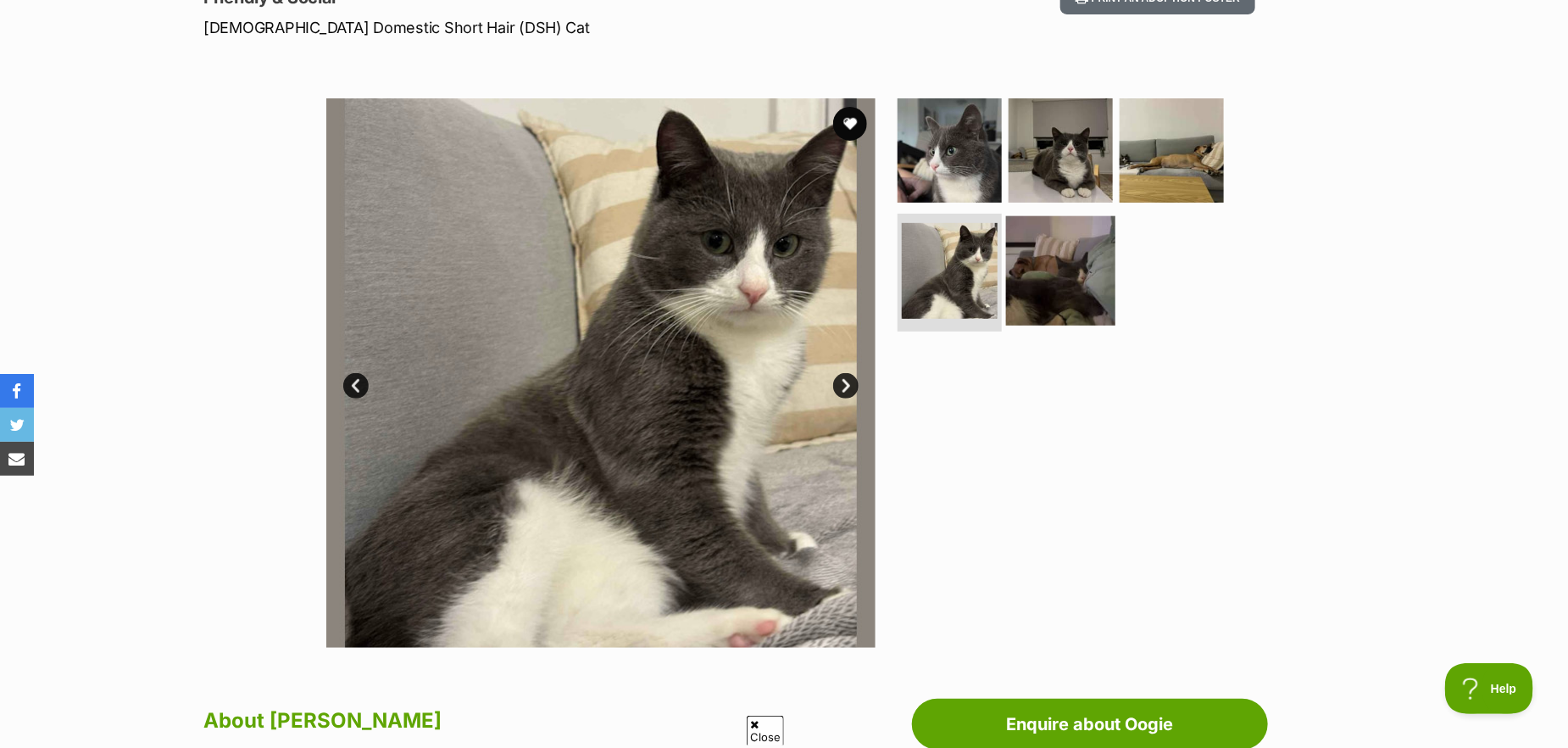
click at [1042, 293] on img at bounding box center [1061, 270] width 109 height 109
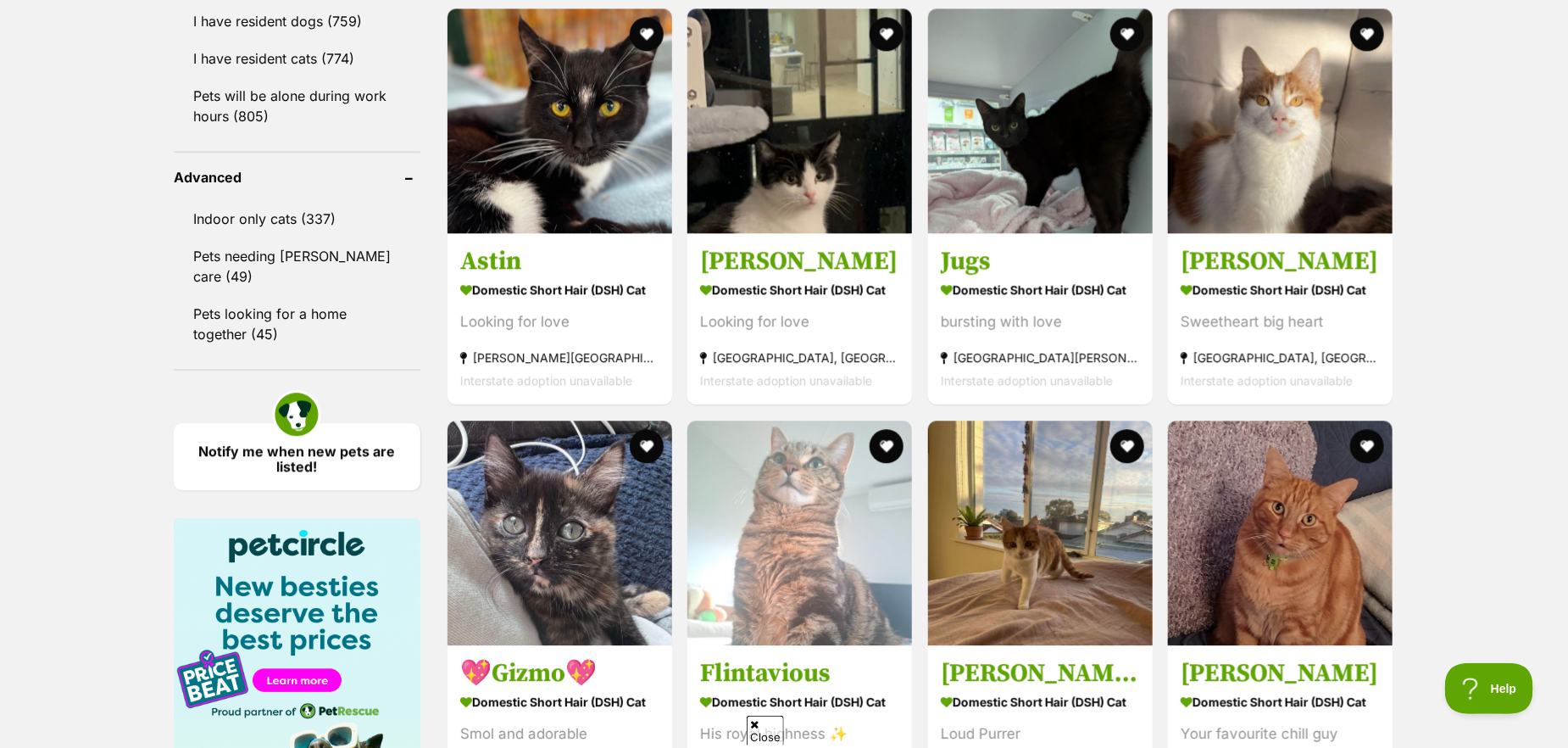
scroll to position [2375, 0]
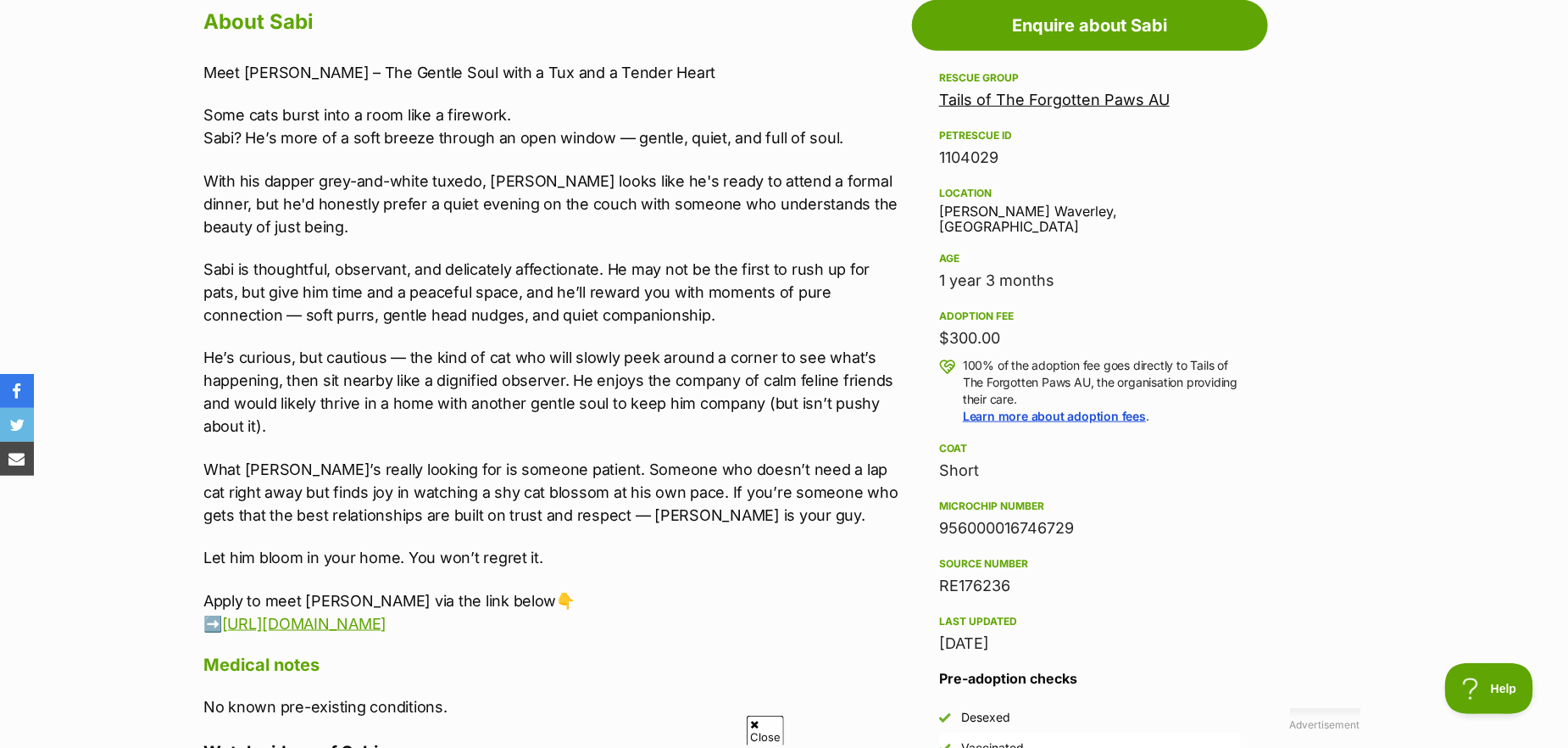
scroll to position [933, 0]
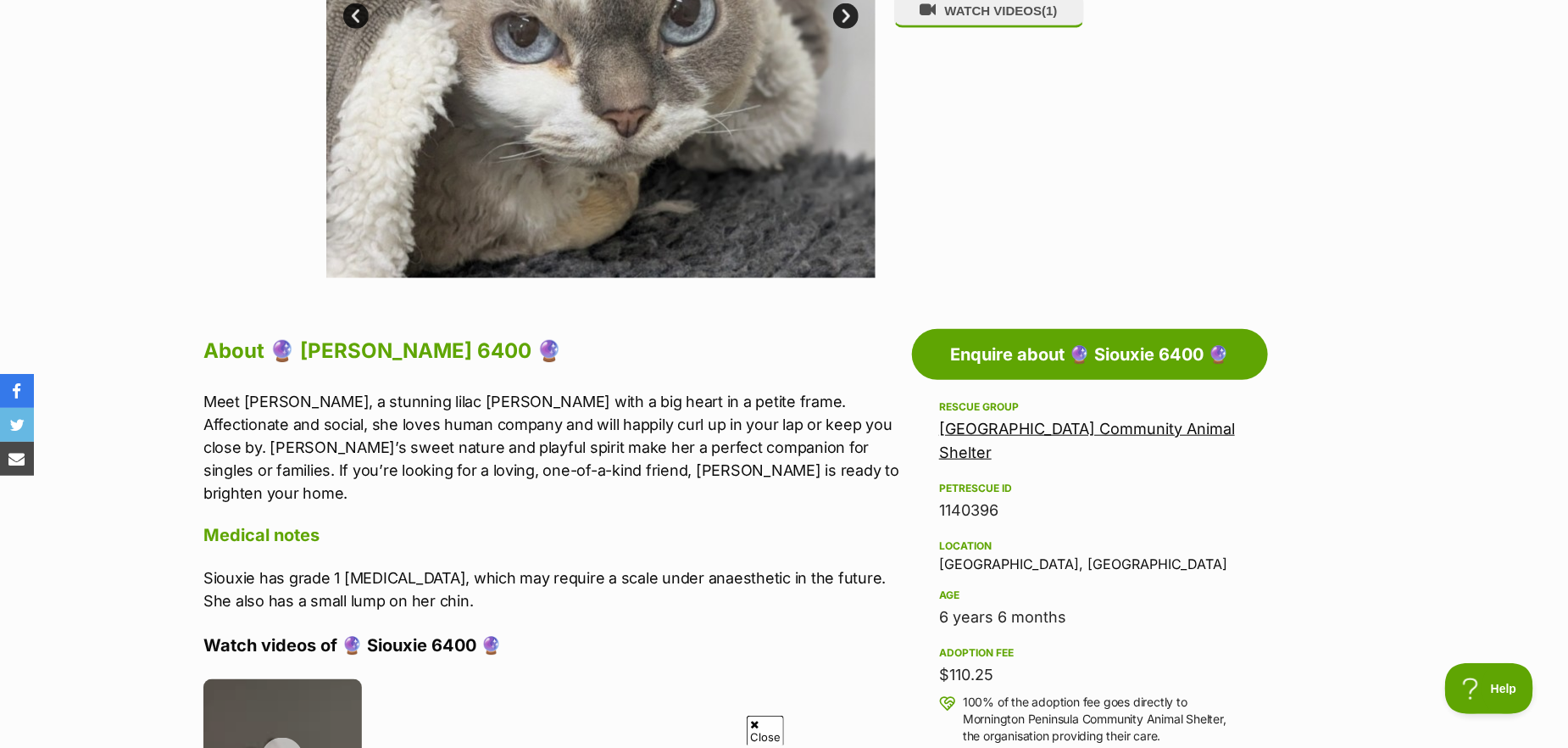
scroll to position [764, 0]
